Goal: Check status: Check status

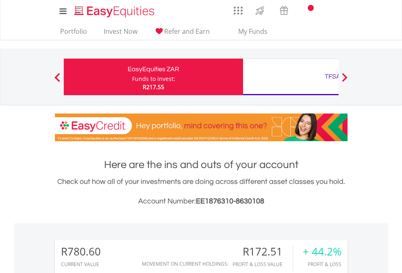
scroll to position [78, 128]
click at [132, 77] on div "Funds to invest:" at bounding box center [153, 79] width 43 height 8
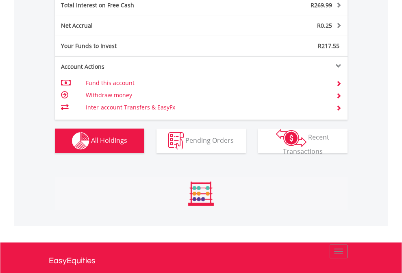
scroll to position [78, 128]
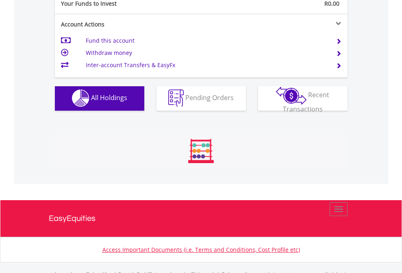
scroll to position [805, 0]
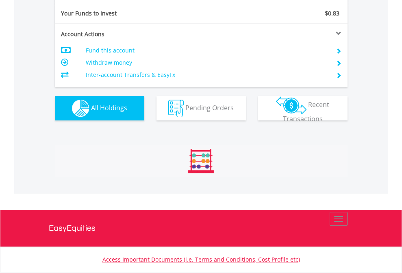
scroll to position [904, 0]
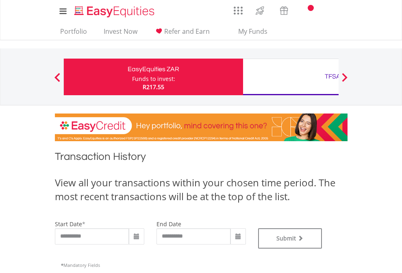
type input "**********"
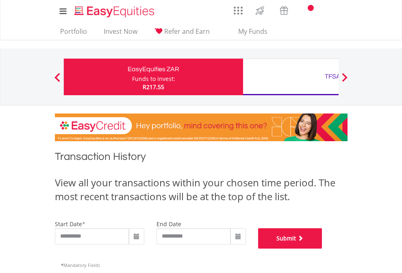
click at [322, 248] on button "Submit" at bounding box center [290, 238] width 64 height 20
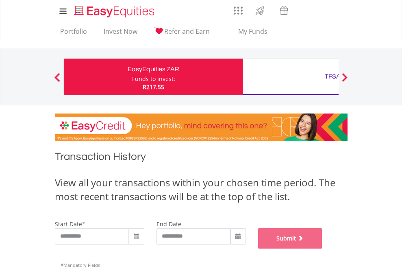
scroll to position [330, 0]
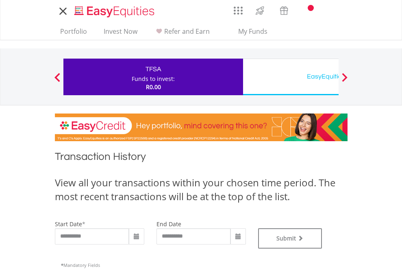
type input "**********"
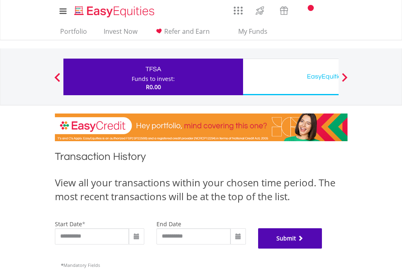
click at [322, 248] on button "Submit" at bounding box center [290, 238] width 64 height 20
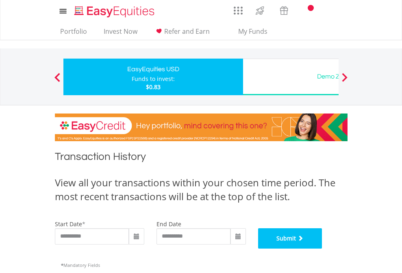
click at [322, 248] on button "Submit" at bounding box center [290, 238] width 64 height 20
